Goal: Task Accomplishment & Management: Manage account settings

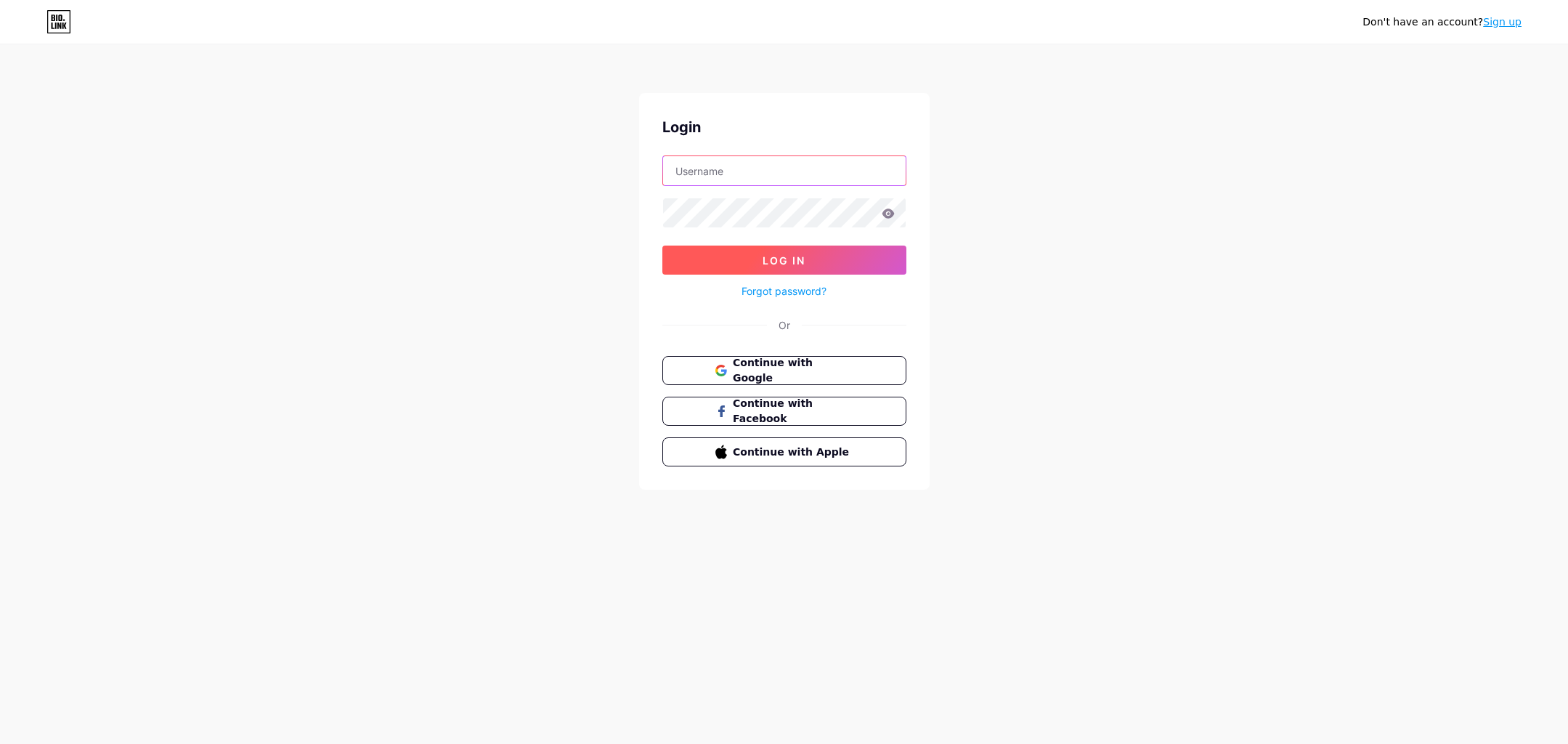
type input "[EMAIL_ADDRESS][DOMAIN_NAME]"
click at [746, 250] on button "Log In" at bounding box center [784, 259] width 244 height 29
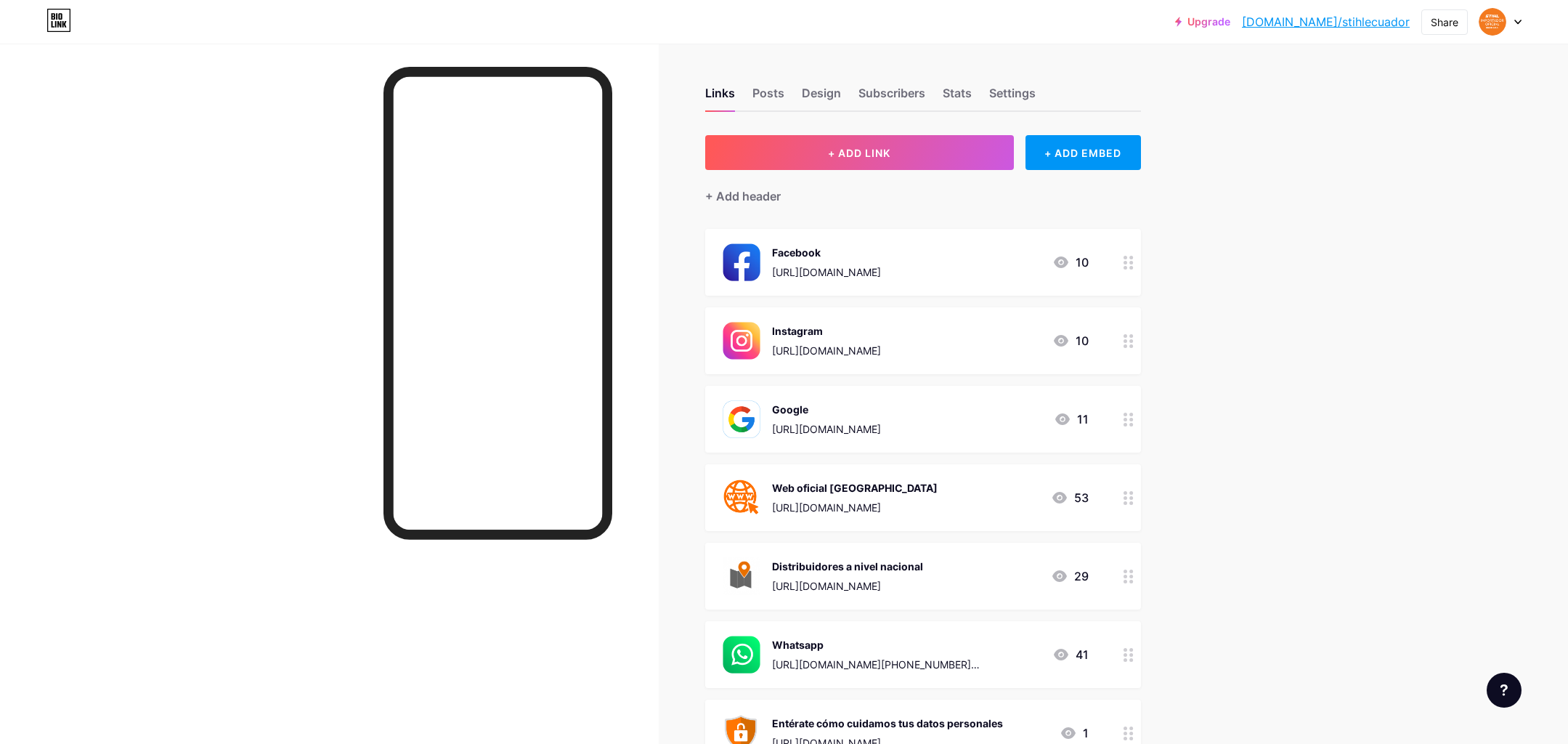
click at [881, 426] on div "[URL][DOMAIN_NAME]" at bounding box center [827, 429] width 109 height 15
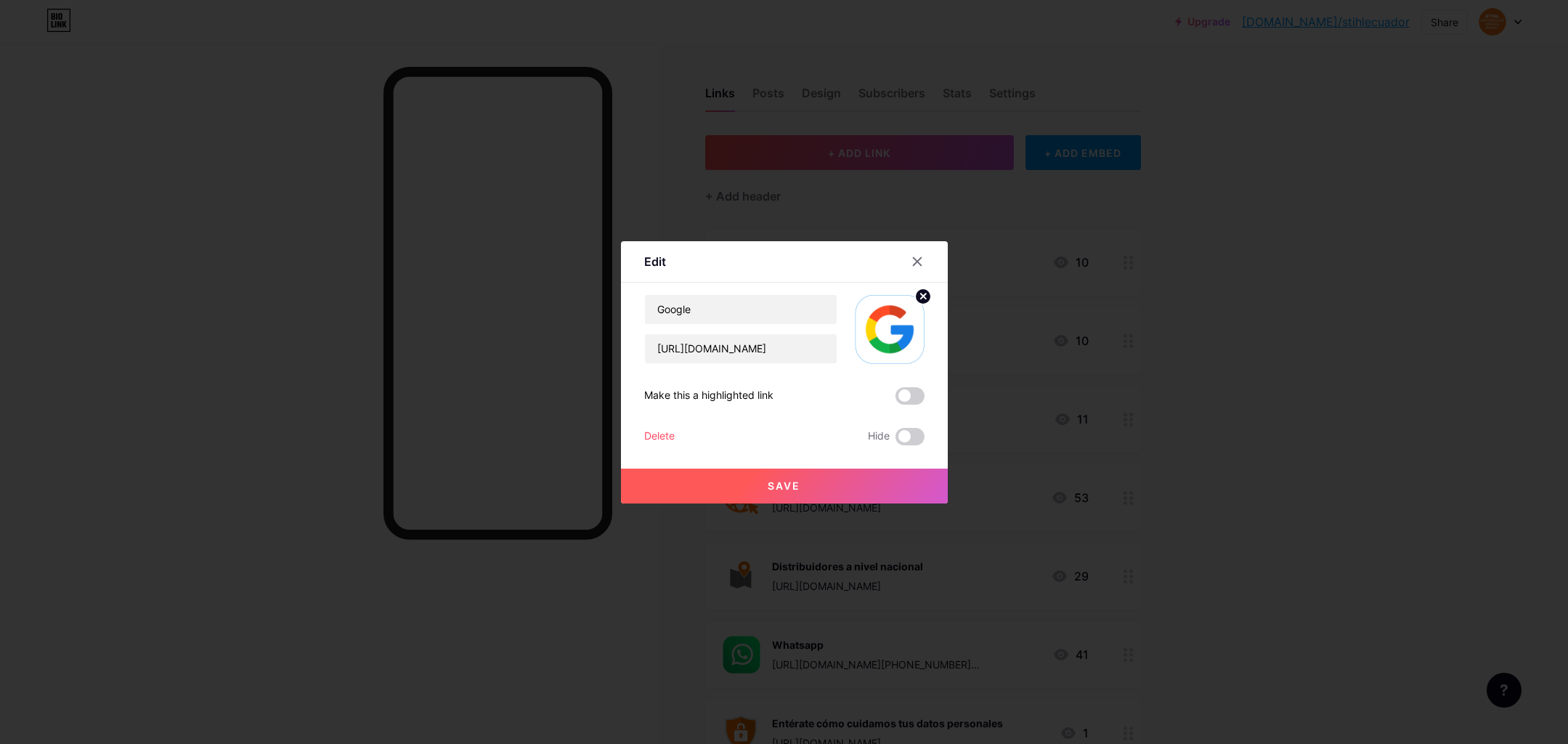
click at [1085, 565] on div at bounding box center [784, 372] width 1568 height 744
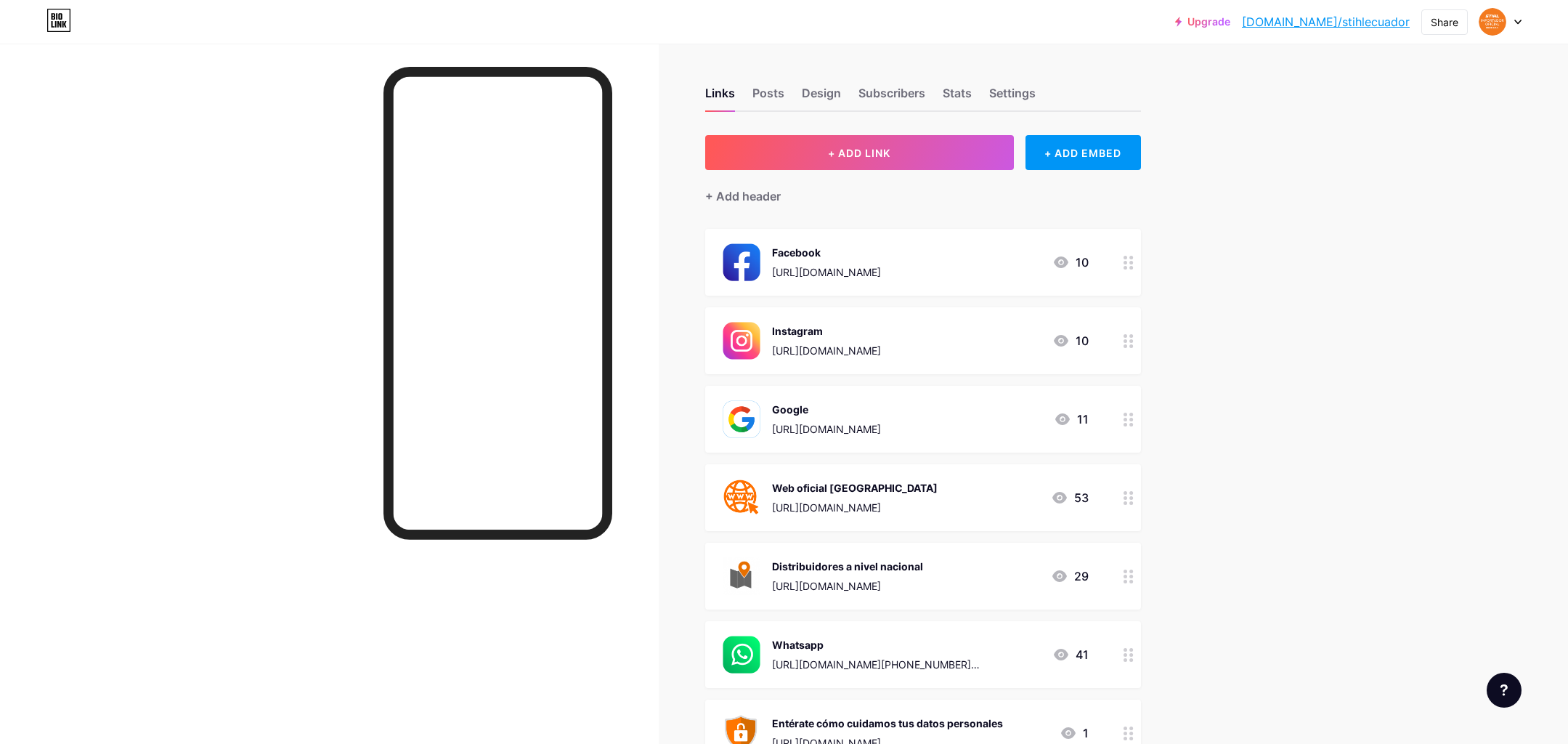
click at [1134, 416] on div at bounding box center [1129, 419] width 25 height 67
click at [1010, 435] on div at bounding box center [784, 372] width 1568 height 744
click at [881, 423] on div "[URL][DOMAIN_NAME]" at bounding box center [827, 429] width 109 height 15
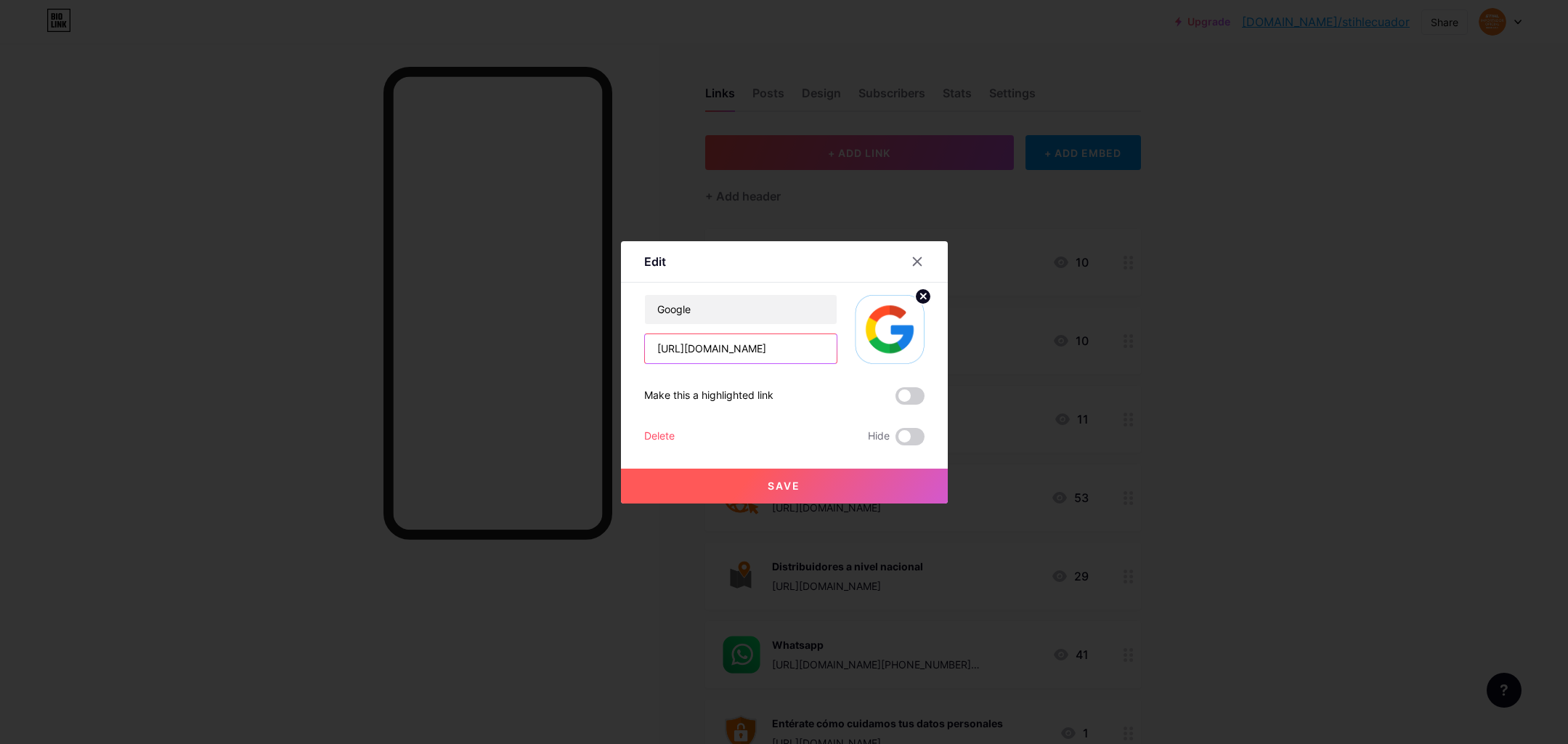
click at [765, 348] on input "[URL][DOMAIN_NAME]" at bounding box center [741, 348] width 192 height 29
click at [920, 261] on icon at bounding box center [917, 262] width 12 height 12
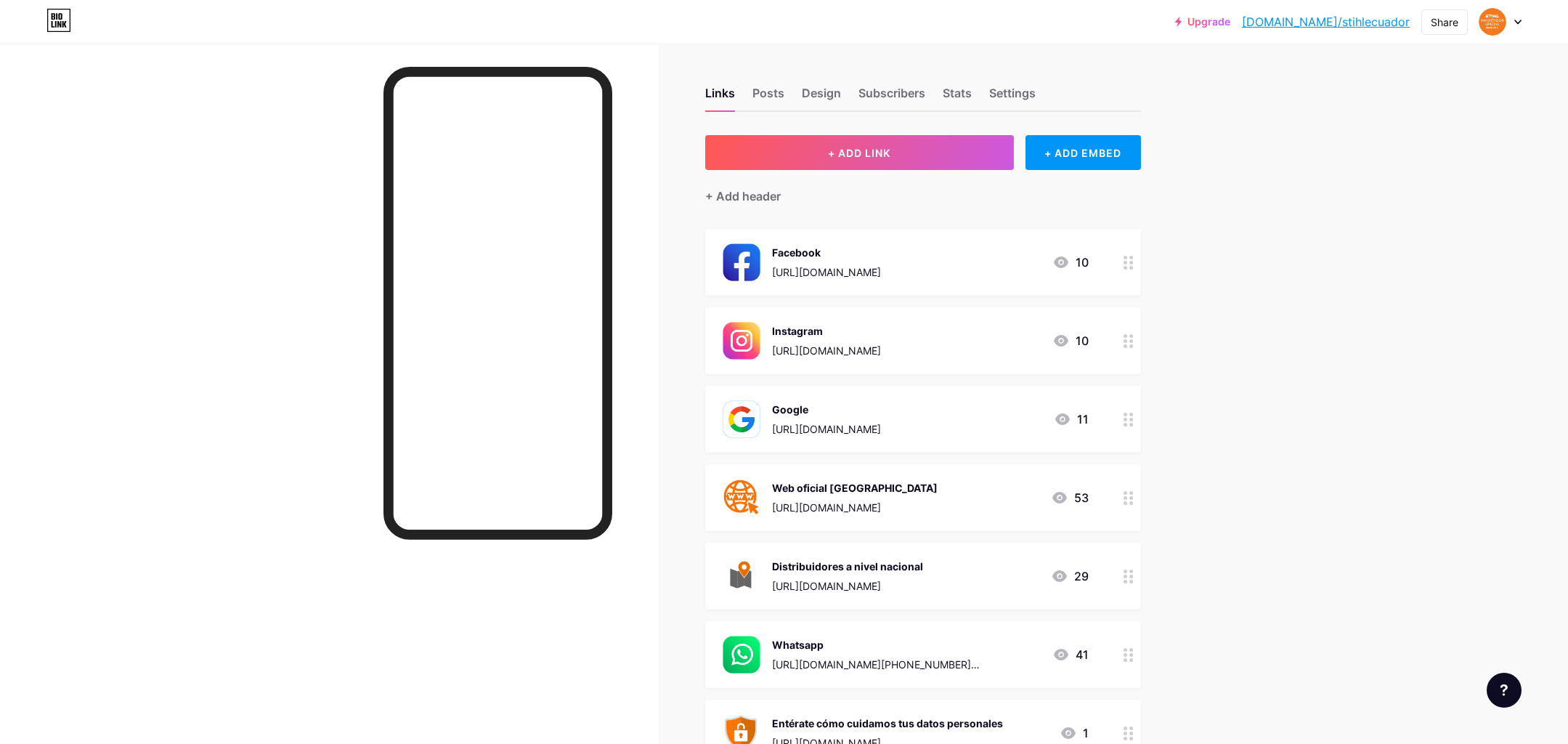
click at [1143, 402] on div "Links Posts Design Subscribers Stats Settings + ADD LINK + ADD EMBED + Add head…" at bounding box center [601, 490] width 1202 height 892
click at [1292, 461] on div "Upgrade [DOMAIN_NAME]/stihle... [DOMAIN_NAME]/stihlecuador Share Switch account…" at bounding box center [784, 467] width 1568 height 936
click at [881, 424] on div "[URL][DOMAIN_NAME]" at bounding box center [827, 429] width 109 height 15
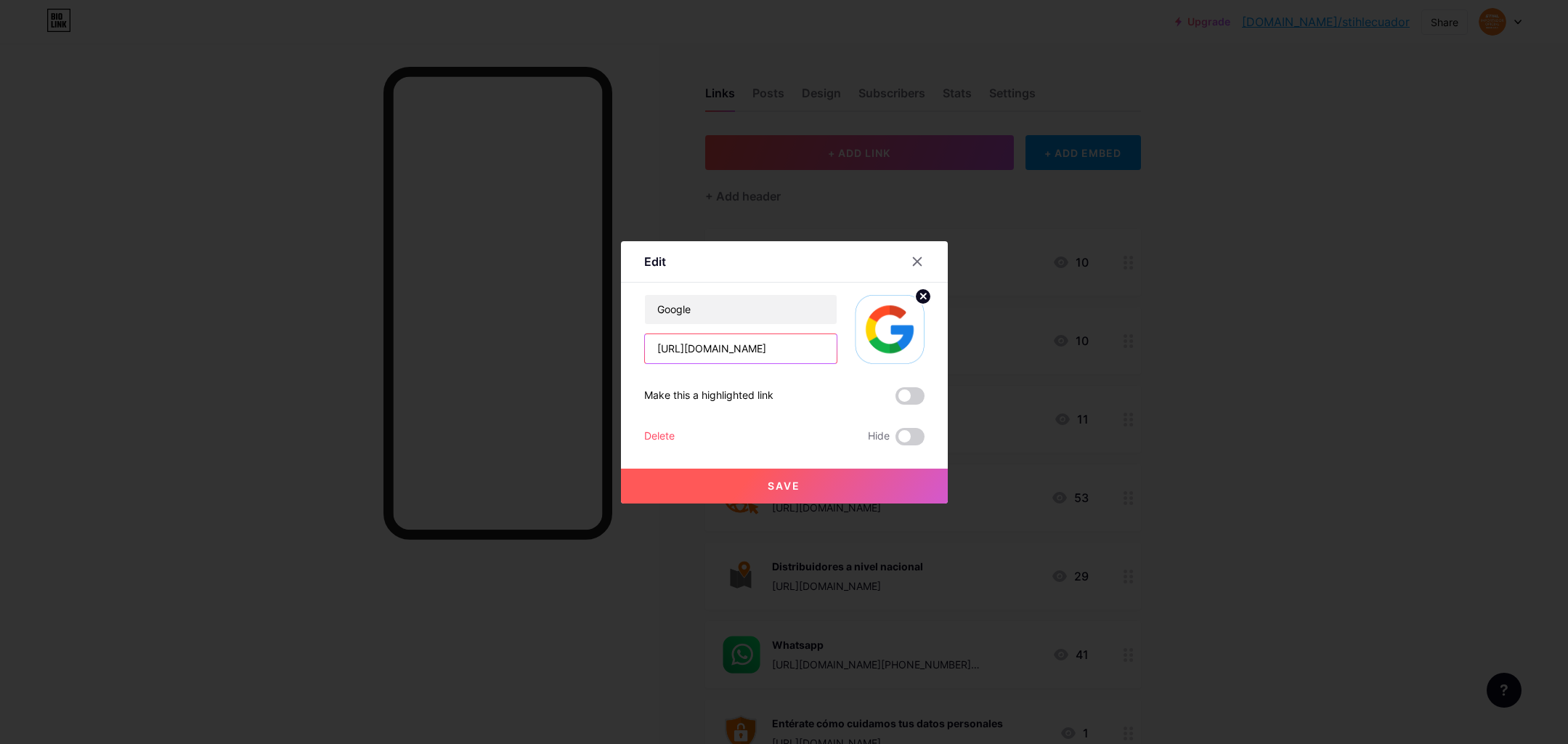
click at [777, 348] on input "[URL][DOMAIN_NAME]" at bounding box center [741, 348] width 192 height 29
click at [777, 347] on input "[URL][DOMAIN_NAME]" at bounding box center [741, 348] width 192 height 29
click at [1256, 402] on div at bounding box center [784, 372] width 1568 height 744
